Goal: Task Accomplishment & Management: Manage account settings

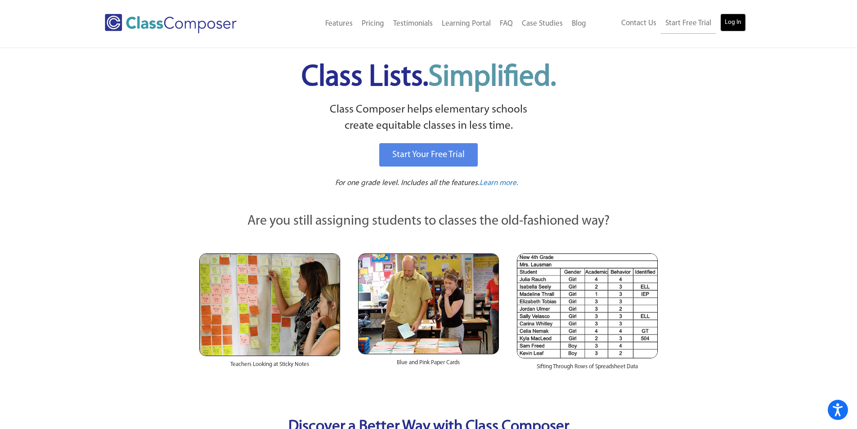
click at [741, 22] on link "Log In" at bounding box center [733, 22] width 26 height 18
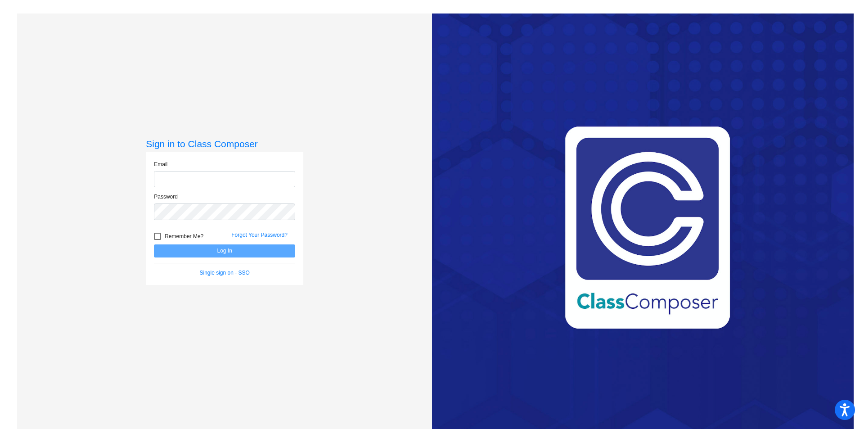
type input "[EMAIL_ADDRESS][DOMAIN_NAME]"
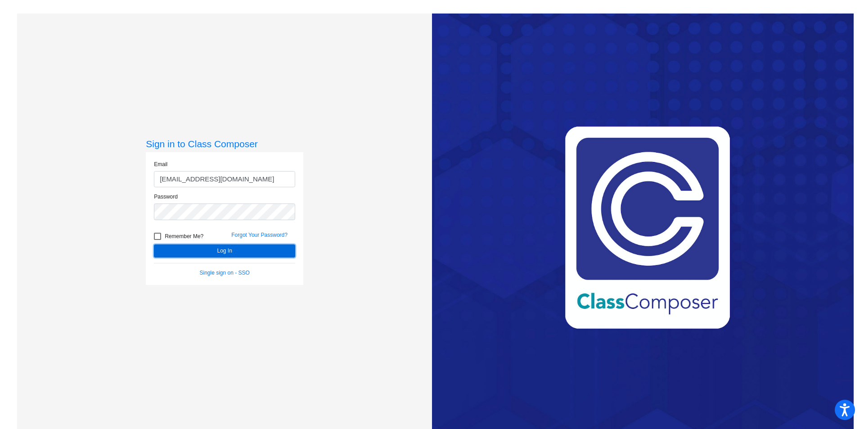
click at [219, 248] on button "Log In" at bounding box center [224, 250] width 141 height 13
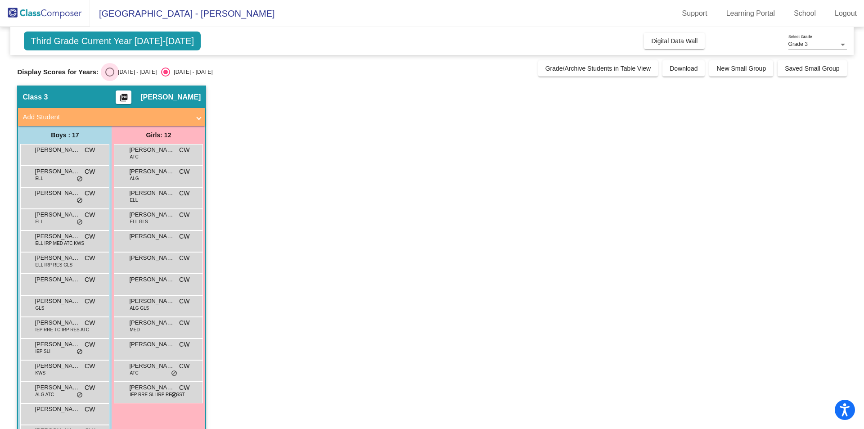
click at [113, 70] on div "Select an option" at bounding box center [109, 71] width 9 height 9
click at [110, 76] on input "[DATE] - [DATE]" at bounding box center [109, 76] width 0 height 0
radio input "true"
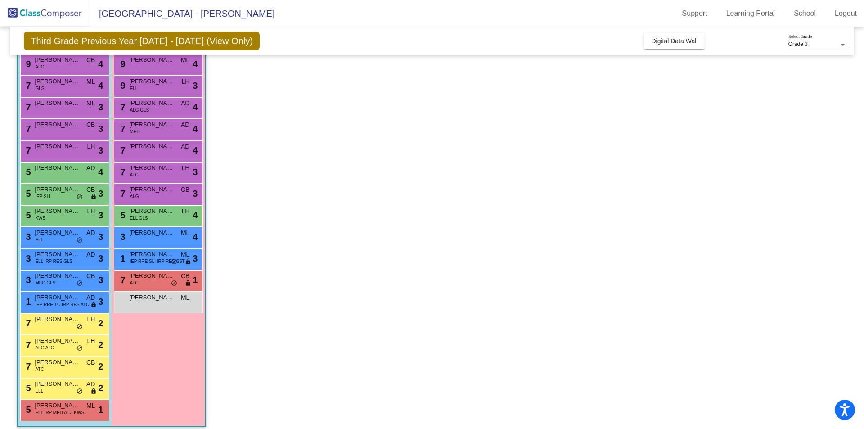
scroll to position [97, 0]
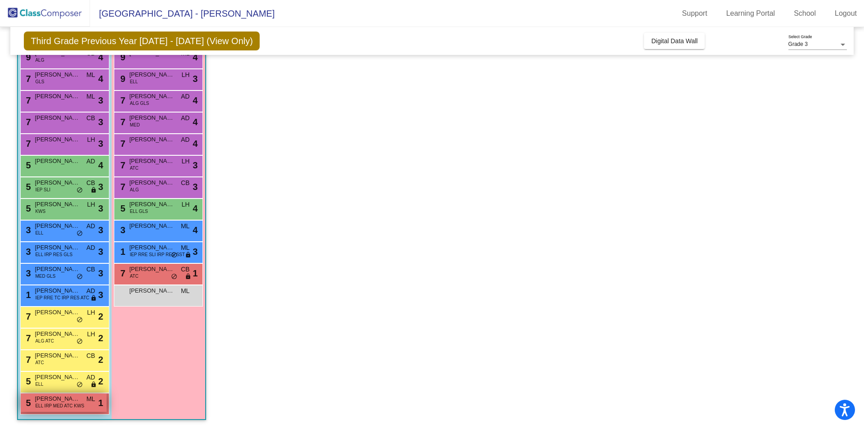
click at [64, 402] on span "ELL IRP MED ATC KWS" at bounding box center [59, 405] width 49 height 7
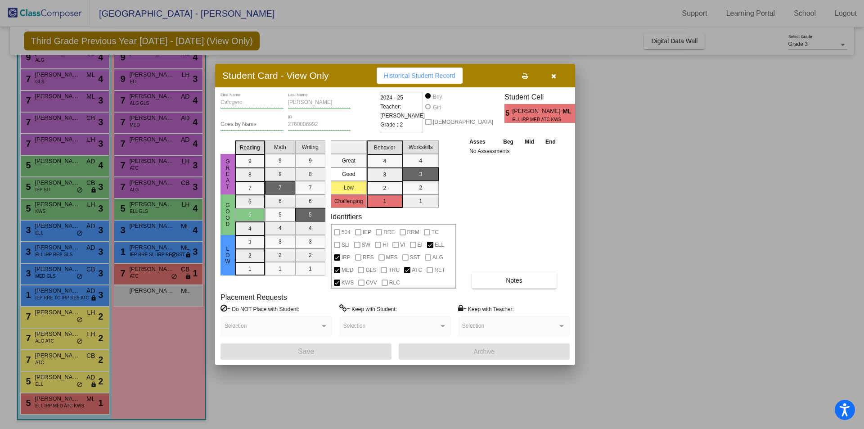
click at [554, 73] on icon "button" at bounding box center [553, 76] width 5 height 6
